Goal: Task Accomplishment & Management: Use online tool/utility

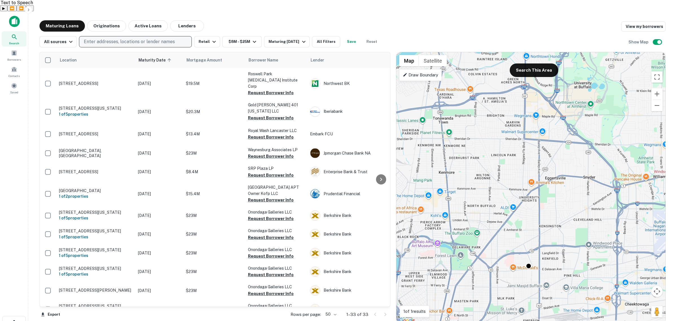
click at [121, 38] on p "Enter addresses, locations or lender names" at bounding box center [129, 41] width 91 height 7
click at [141, 20] on button "Active Loans" at bounding box center [147, 25] width 39 height 11
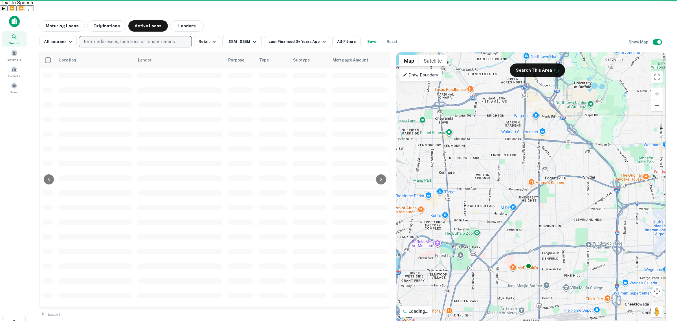
click at [126, 38] on p "Enter addresses, locations or lender names" at bounding box center [129, 41] width 91 height 7
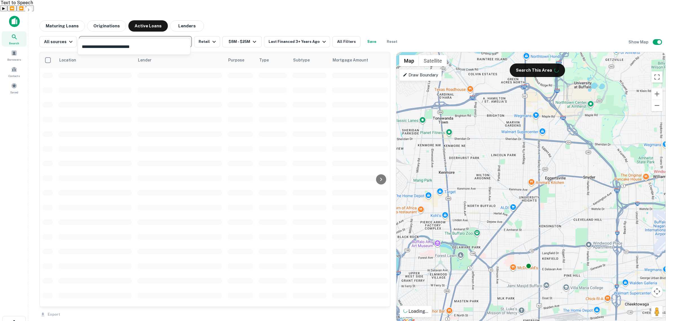
type input "**********"
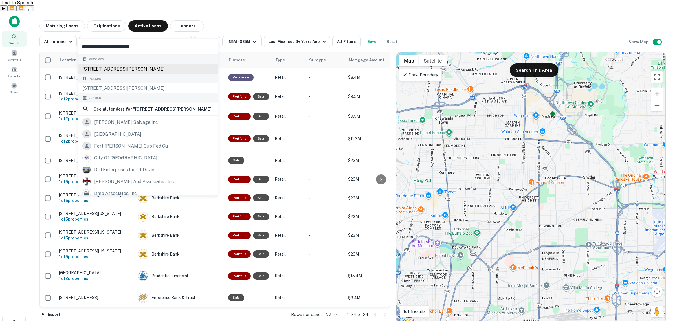
click at [129, 68] on div "[STREET_ADDRESS][PERSON_NAME]" at bounding box center [148, 69] width 140 height 10
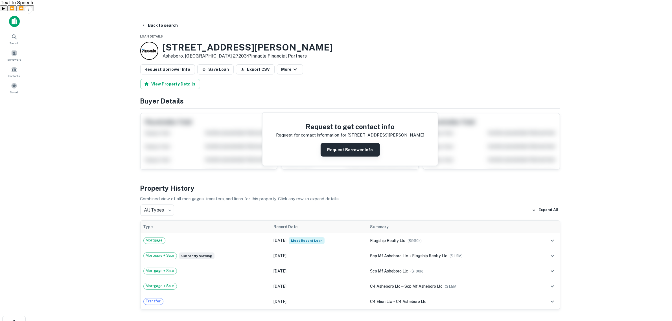
click at [353, 143] on button "Request Borrower Info" at bounding box center [349, 150] width 59 height 14
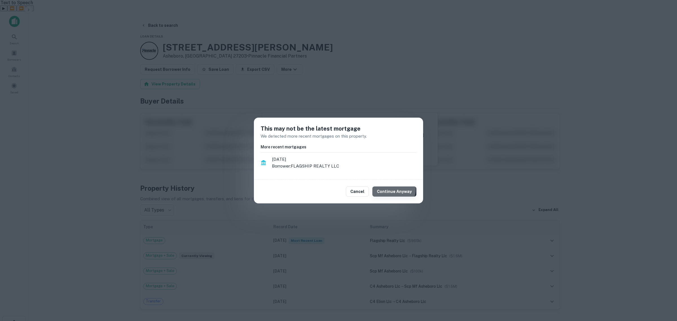
click at [394, 189] on button "Continue Anyway" at bounding box center [394, 191] width 44 height 10
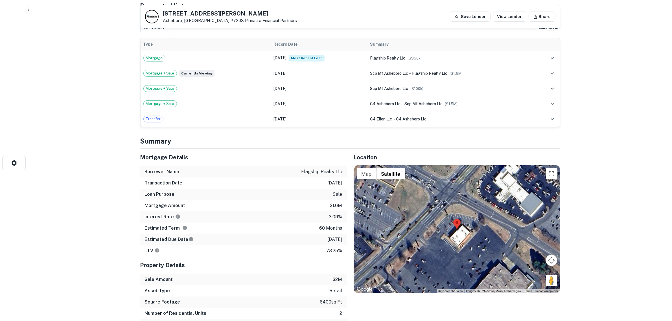
scroll to position [35, 0]
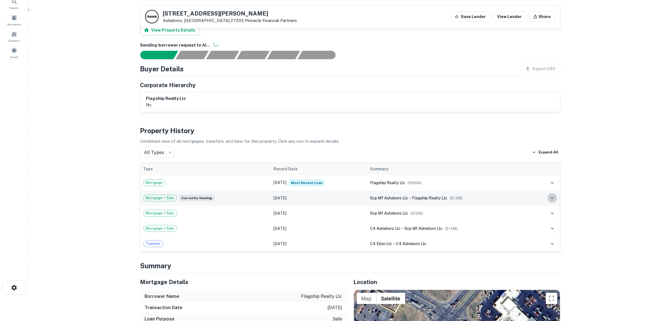
click at [552, 195] on icon "expand row" at bounding box center [552, 198] width 7 height 7
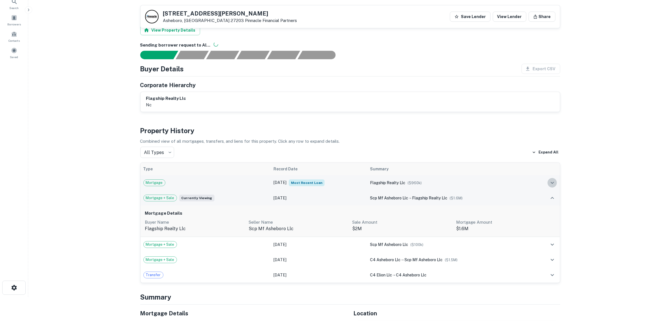
click at [553, 179] on icon "expand row" at bounding box center [552, 182] width 7 height 7
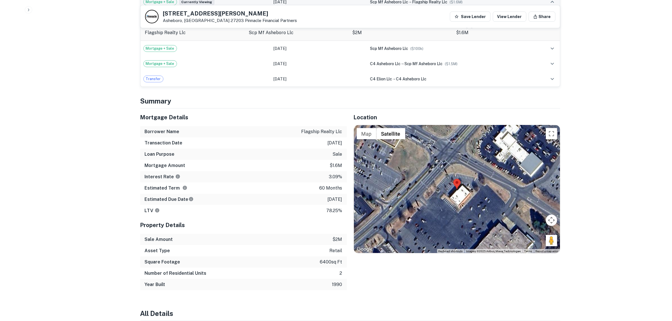
scroll to position [353, 0]
